Goal: Transaction & Acquisition: Purchase product/service

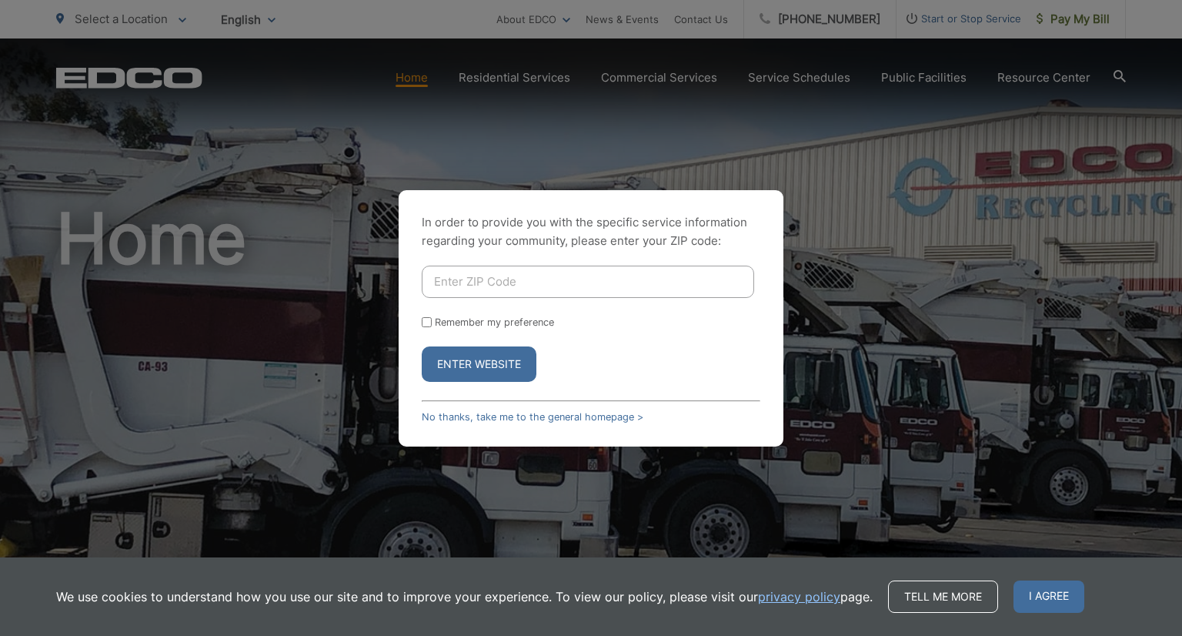
click at [467, 286] on input "Enter ZIP Code" at bounding box center [588, 282] width 333 height 32
type input "91977"
click at [422, 346] on button "Enter Website" at bounding box center [479, 363] width 115 height 35
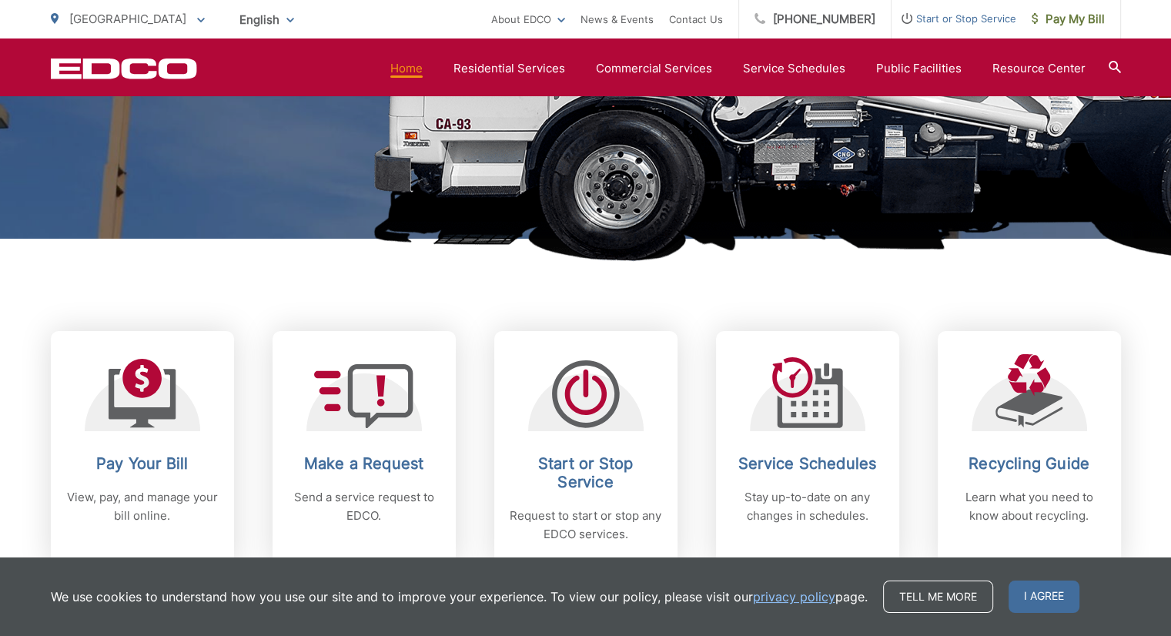
scroll to position [539, 0]
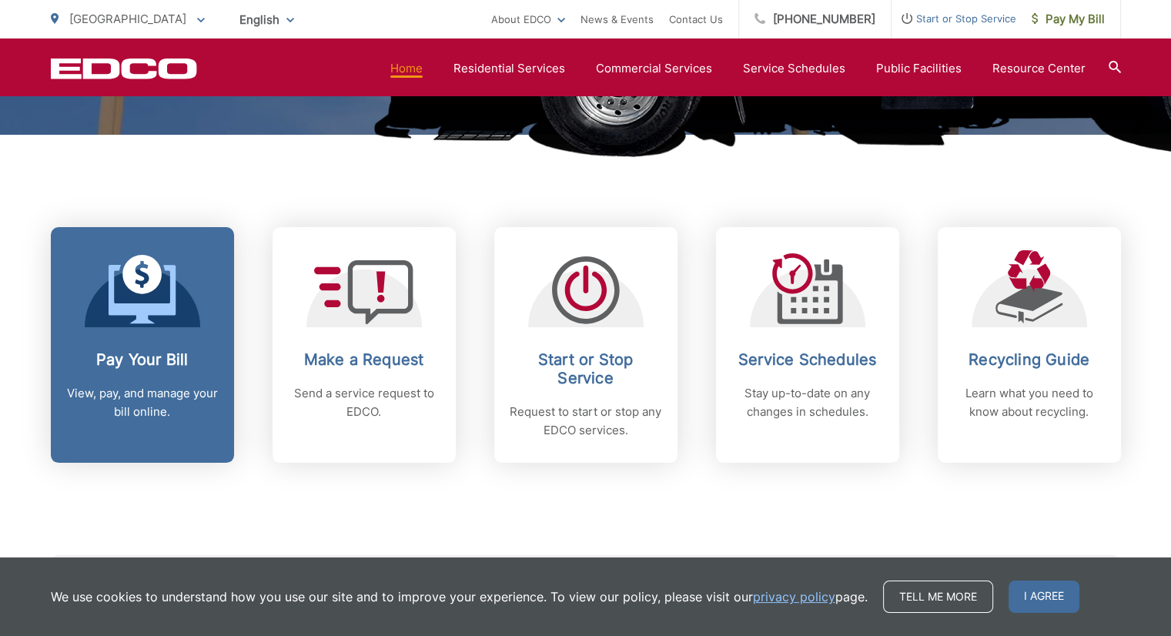
click at [155, 358] on h2 "Pay Your Bill" at bounding box center [142, 359] width 152 height 18
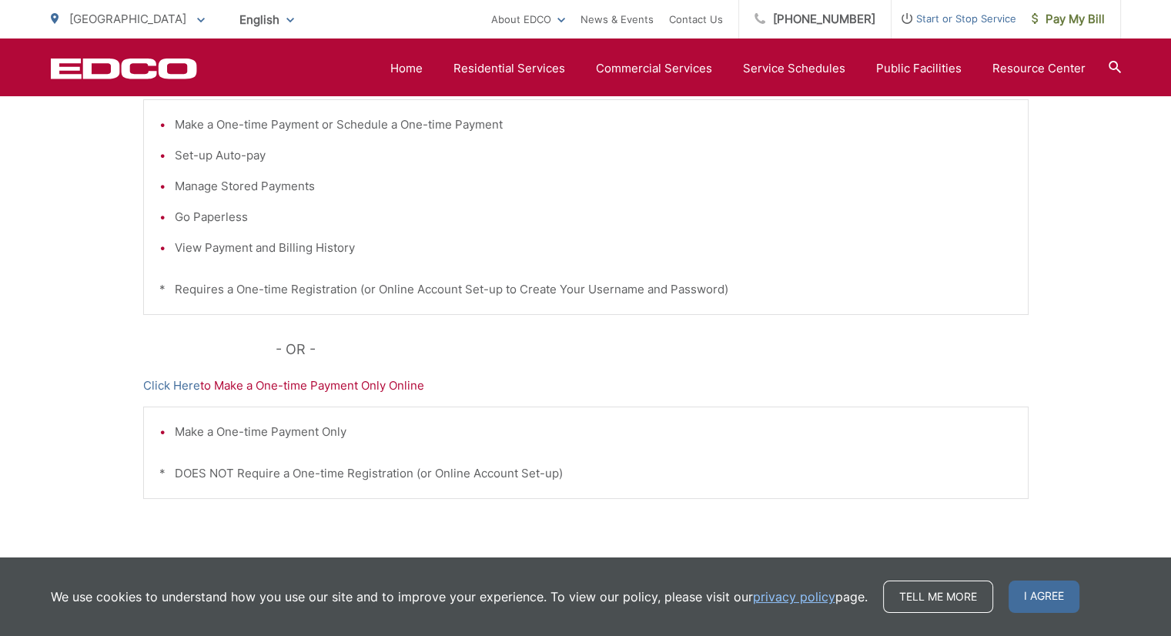
scroll to position [459, 0]
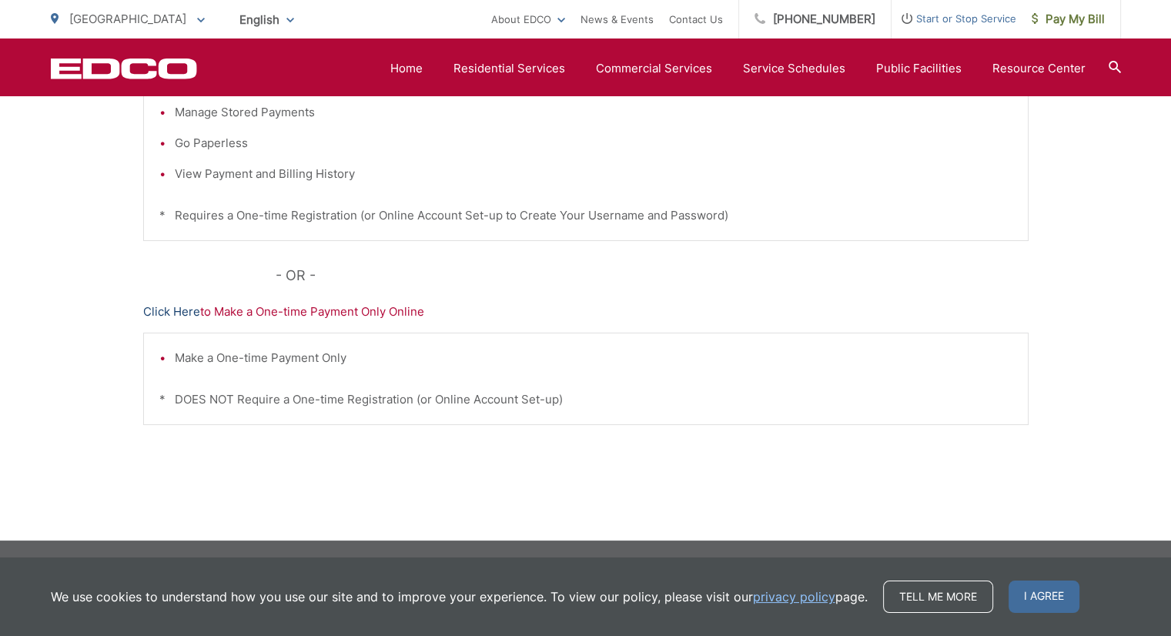
click at [169, 309] on link "Click Here" at bounding box center [171, 312] width 57 height 18
